Goal: Task Accomplishment & Management: Manage account settings

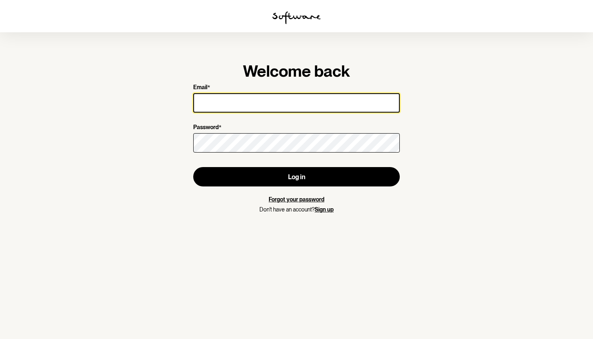
type input "[PERSON_NAME][EMAIL_ADDRESS][PERSON_NAME][DOMAIN_NAME]"
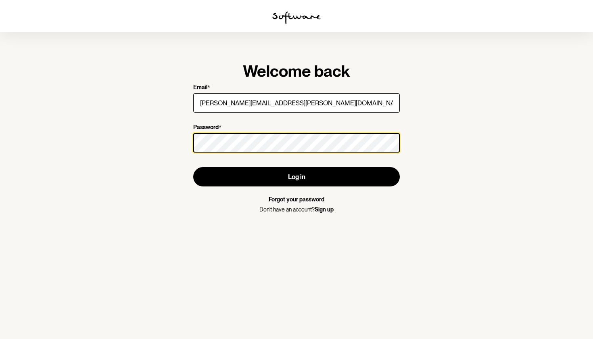
click at [296, 177] on button "Log in" at bounding box center [296, 176] width 206 height 19
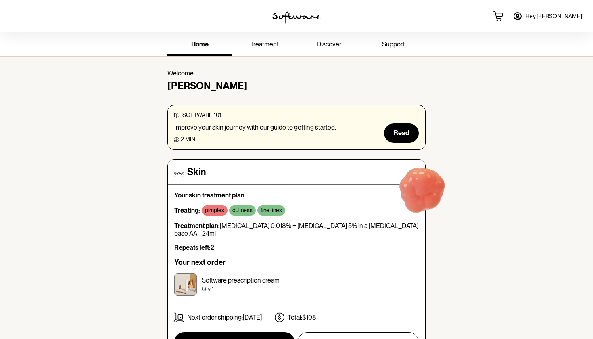
click at [267, 44] on span "treatment" at bounding box center [264, 44] width 29 height 8
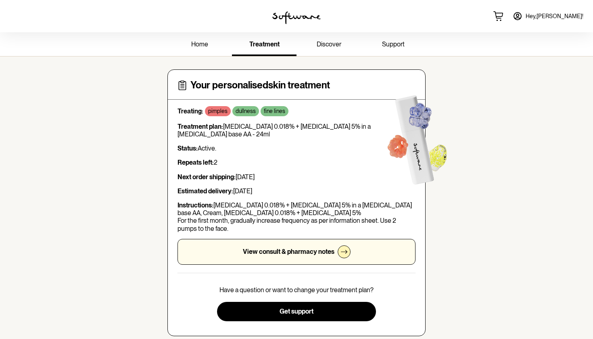
click at [521, 16] on icon at bounding box center [517, 15] width 7 height 7
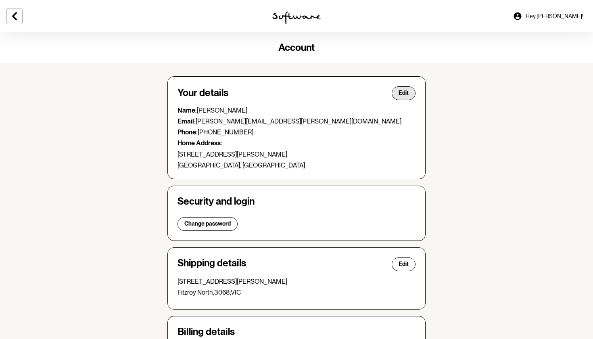
click at [407, 93] on span "Edit" at bounding box center [403, 93] width 10 height 7
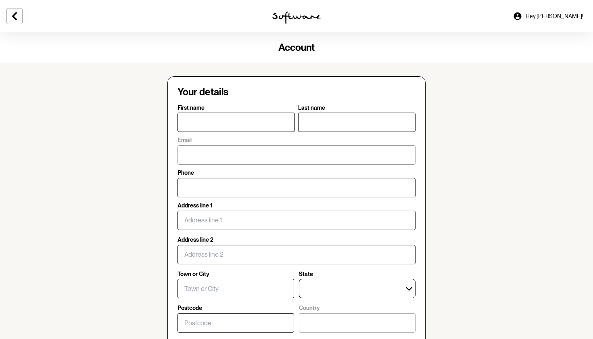
type input "[PERSON_NAME]"
type input "[PERSON_NAME][EMAIL_ADDRESS][PERSON_NAME][DOMAIN_NAME]"
type input "[PHONE_NUMBER]"
type input "[STREET_ADDRESS][PERSON_NAME]"
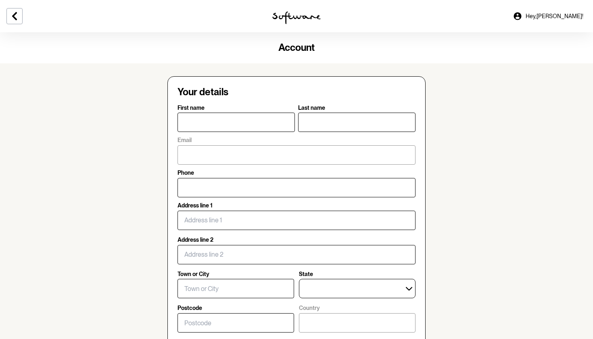
type input "Fitzroy North"
select select "VIC"
type input "3068"
type input "[GEOGRAPHIC_DATA]"
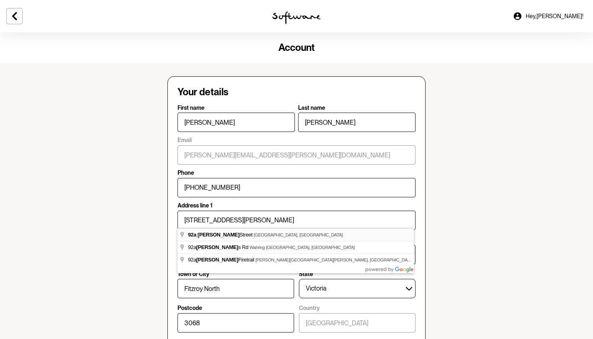
type input "[STREET_ADDRESS][PERSON_NAME]"
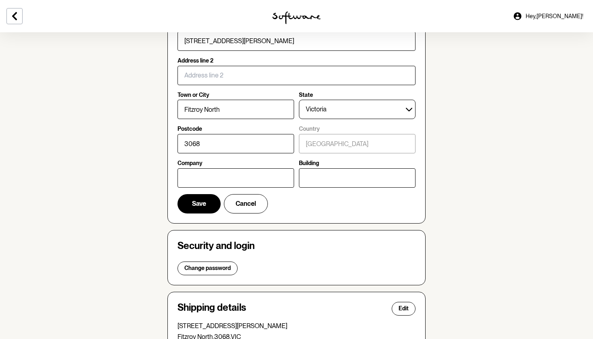
scroll to position [181, 0]
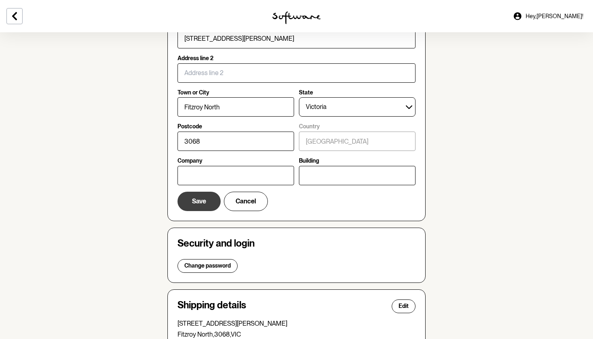
click at [204, 197] on span "Save" at bounding box center [199, 201] width 14 height 8
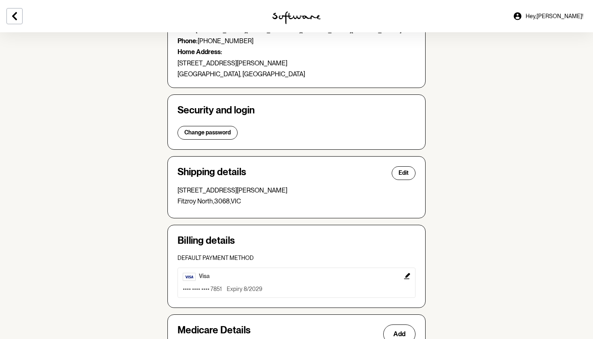
scroll to position [94, 0]
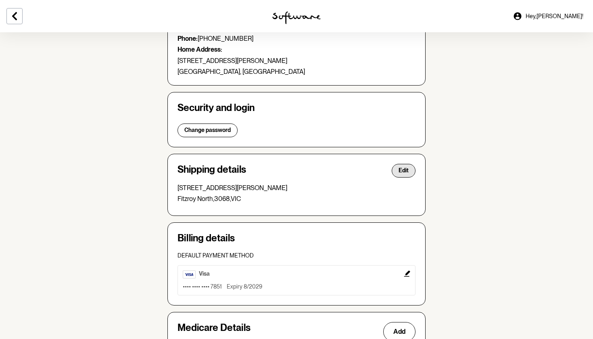
click at [404, 171] on span "Edit" at bounding box center [403, 170] width 10 height 7
select select "VIC"
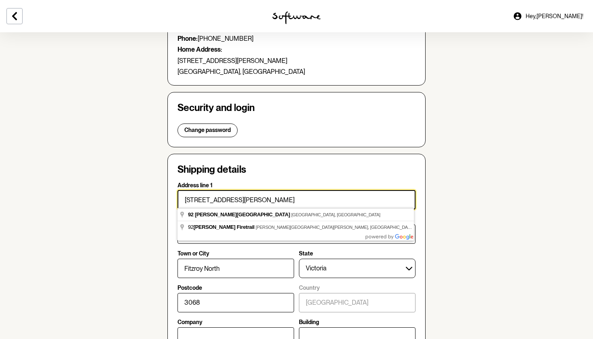
drag, startPoint x: 246, startPoint y: 197, endPoint x: 153, endPoint y: 196, distance: 93.5
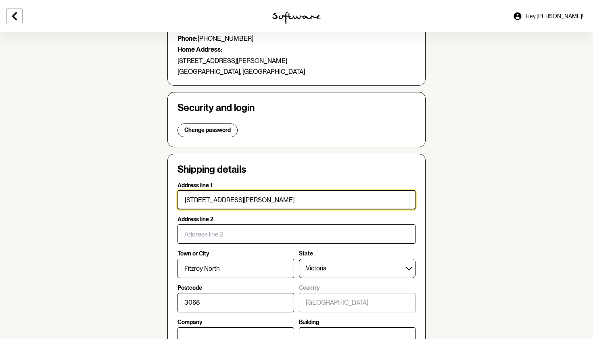
click at [264, 193] on input "[STREET_ADDRESS][PERSON_NAME]" at bounding box center [296, 199] width 238 height 19
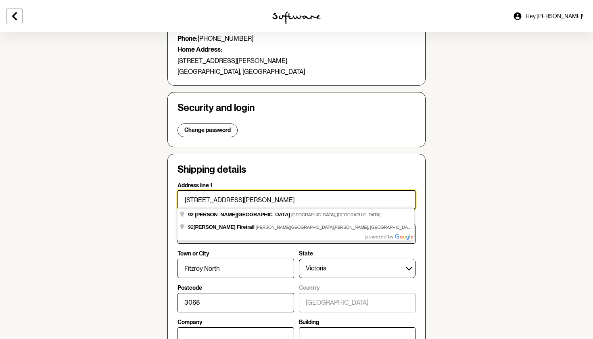
drag, startPoint x: 258, startPoint y: 195, endPoint x: 158, endPoint y: 195, distance: 99.2
click at [158, 195] on section "Account Your details Edit Name: [PERSON_NAME] Email: [PERSON_NAME][EMAIL_ADDRES…" at bounding box center [296, 269] width 593 height 660
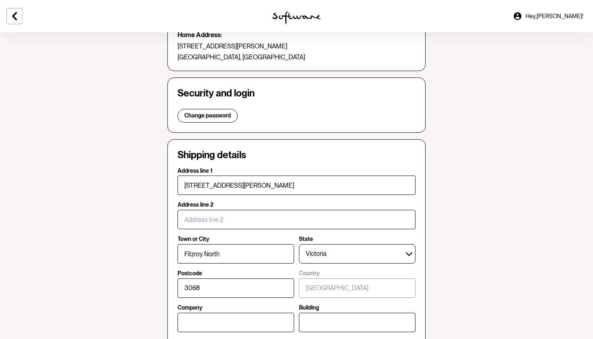
scroll to position [108, 0]
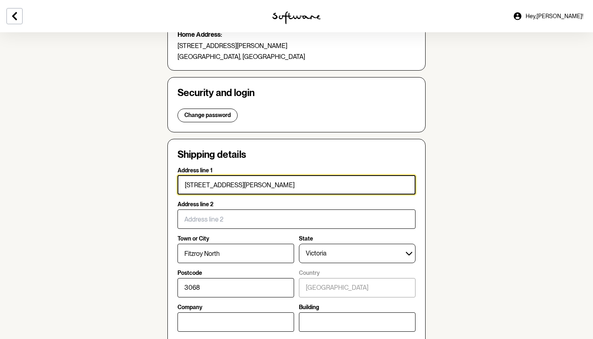
click at [239, 180] on input "[STREET_ADDRESS][PERSON_NAME]" at bounding box center [296, 184] width 238 height 19
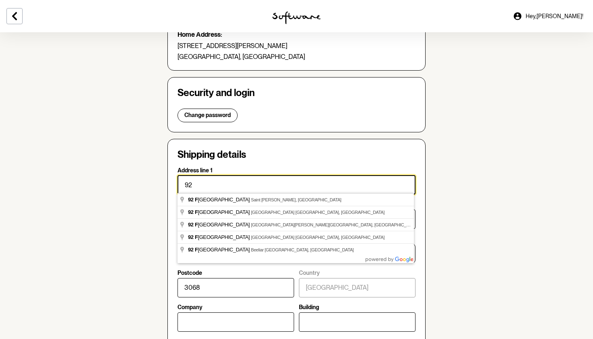
type input "9"
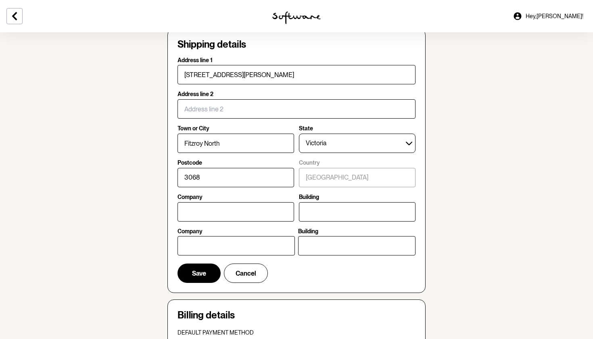
scroll to position [225, 0]
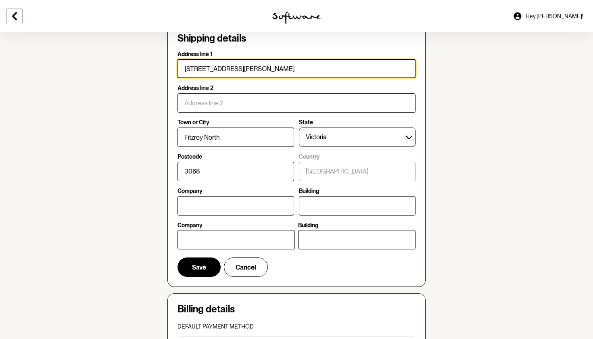
click at [238, 65] on input "[STREET_ADDRESS][PERSON_NAME]" at bounding box center [296, 68] width 238 height 19
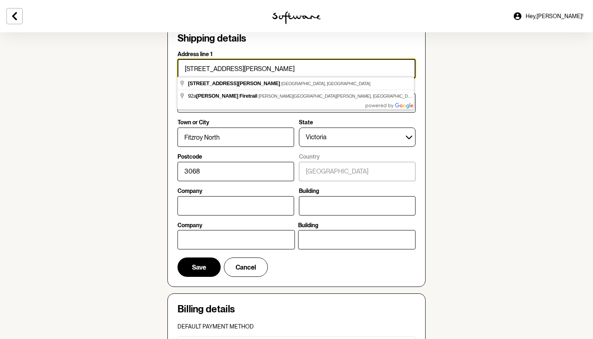
type input "[STREET_ADDRESS][PERSON_NAME]"
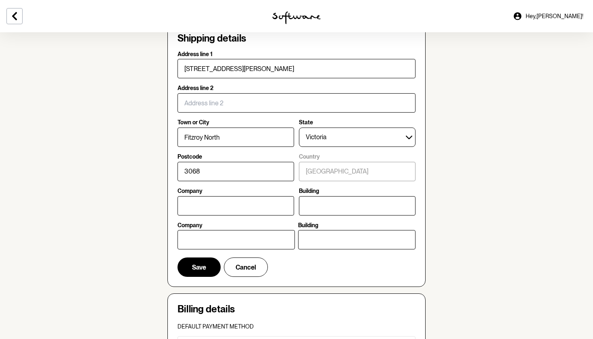
click at [519, 111] on section "Account Your details Edit Name: [PERSON_NAME] Email: [PERSON_NAME][EMAIL_ADDRES…" at bounding box center [296, 138] width 593 height 660
click at [204, 263] on span "Save" at bounding box center [199, 267] width 14 height 8
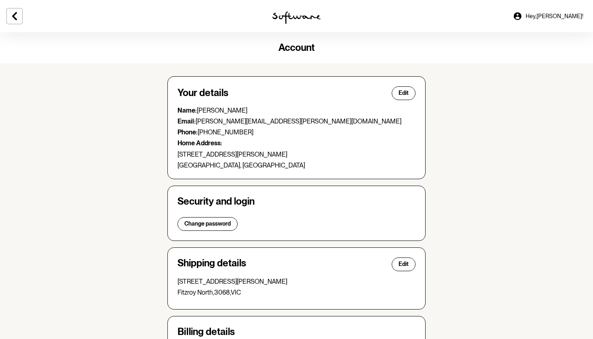
scroll to position [0, 0]
click at [403, 91] on span "Edit" at bounding box center [403, 93] width 10 height 7
select select "VIC"
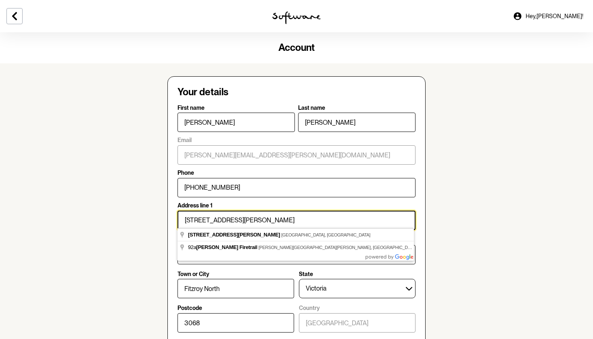
click at [260, 216] on input "[STREET_ADDRESS][PERSON_NAME]" at bounding box center [296, 219] width 238 height 19
type input "[STREET_ADDRESS][PERSON_NAME]"
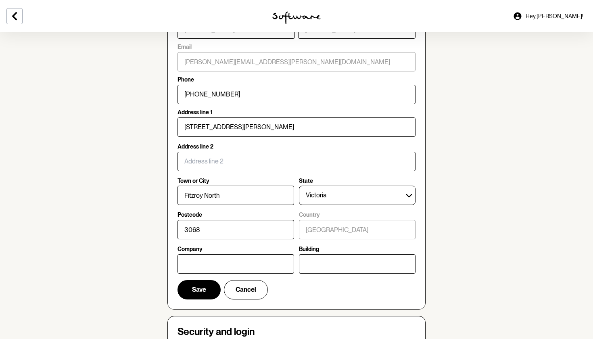
scroll to position [102, 0]
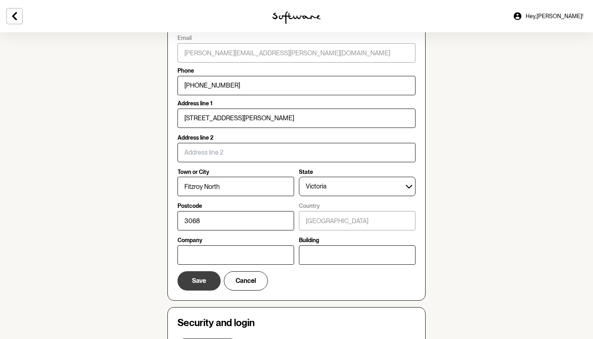
click at [196, 277] on span "Save" at bounding box center [199, 281] width 14 height 8
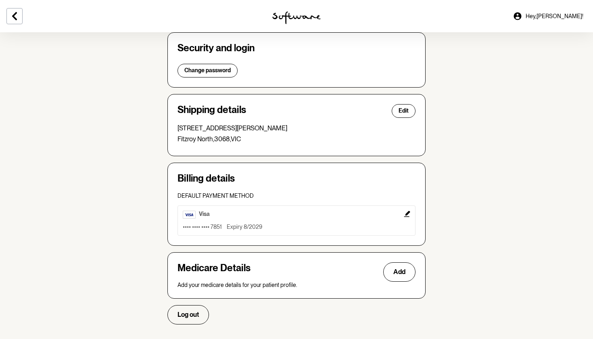
scroll to position [154, 0]
